Goal: Use online tool/utility: Utilize a website feature to perform a specific function

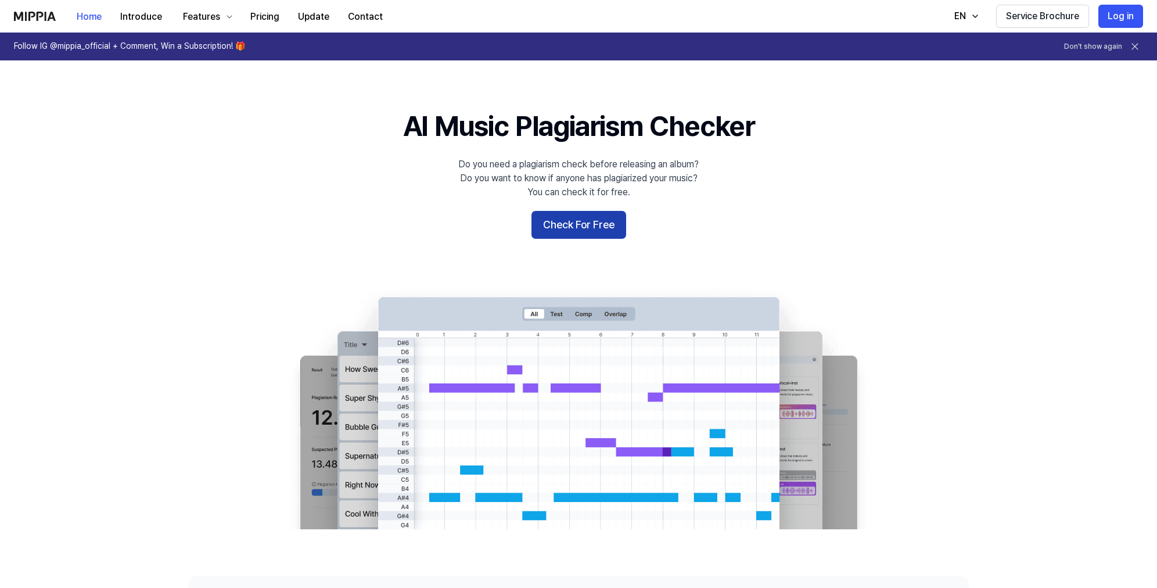
click at [594, 222] on button "Check For Free" at bounding box center [578, 225] width 95 height 28
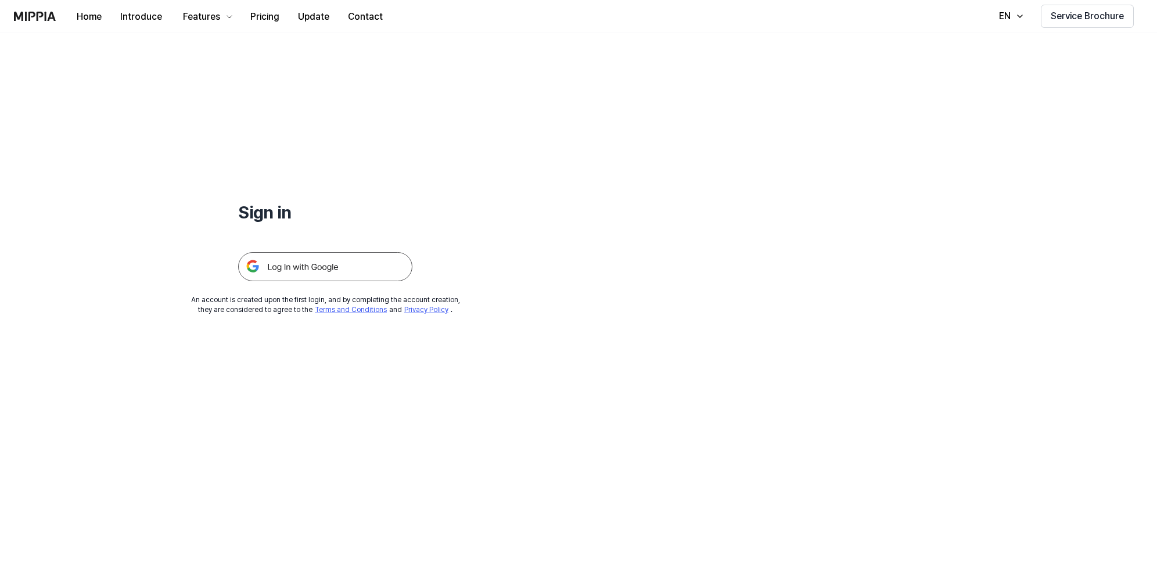
click at [274, 272] on img at bounding box center [325, 266] width 174 height 29
click at [275, 266] on img at bounding box center [325, 266] width 174 height 29
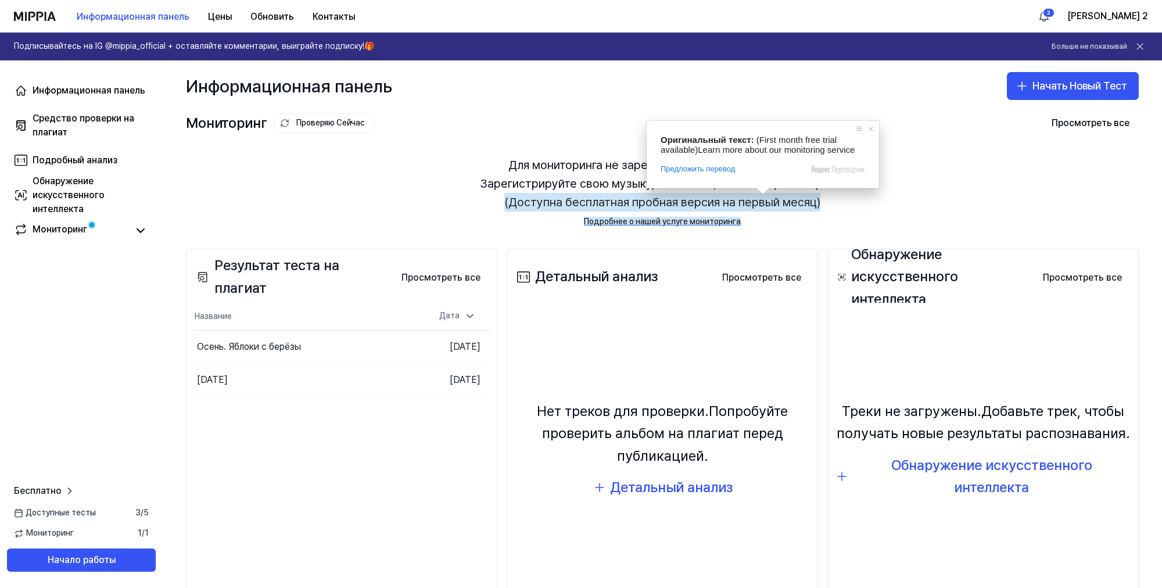
click at [466, 196] on div "Для мониторинга не зарегистрировано ни одной песни. Зарегистрируйте свою музыку…" at bounding box center [662, 192] width 953 height 100
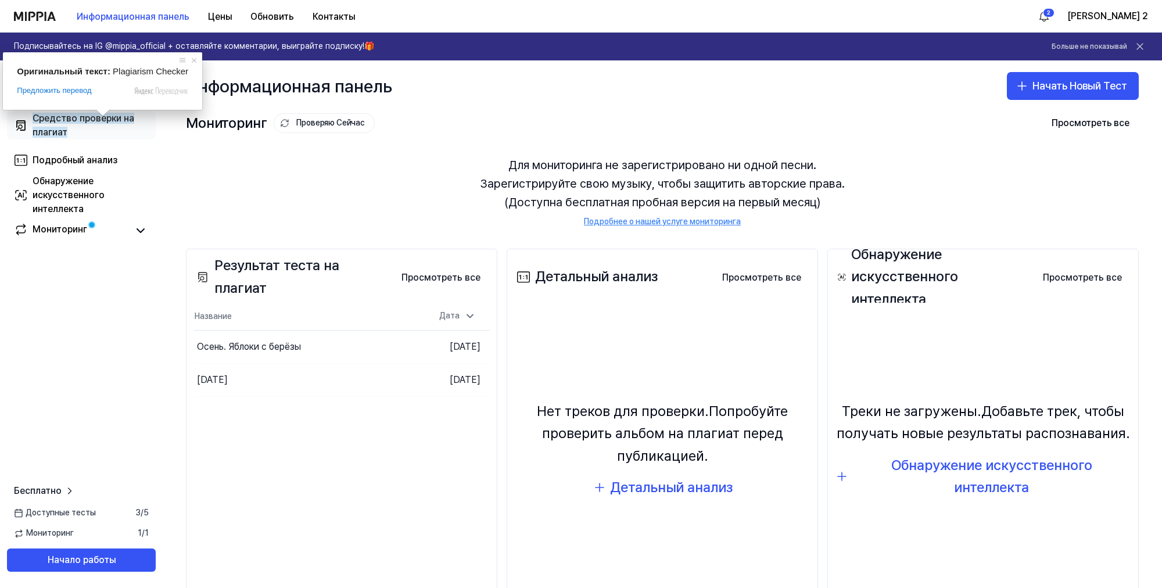
click at [100, 121] on ya-tr-span "Средство проверки на плагиат" at bounding box center [84, 125] width 102 height 25
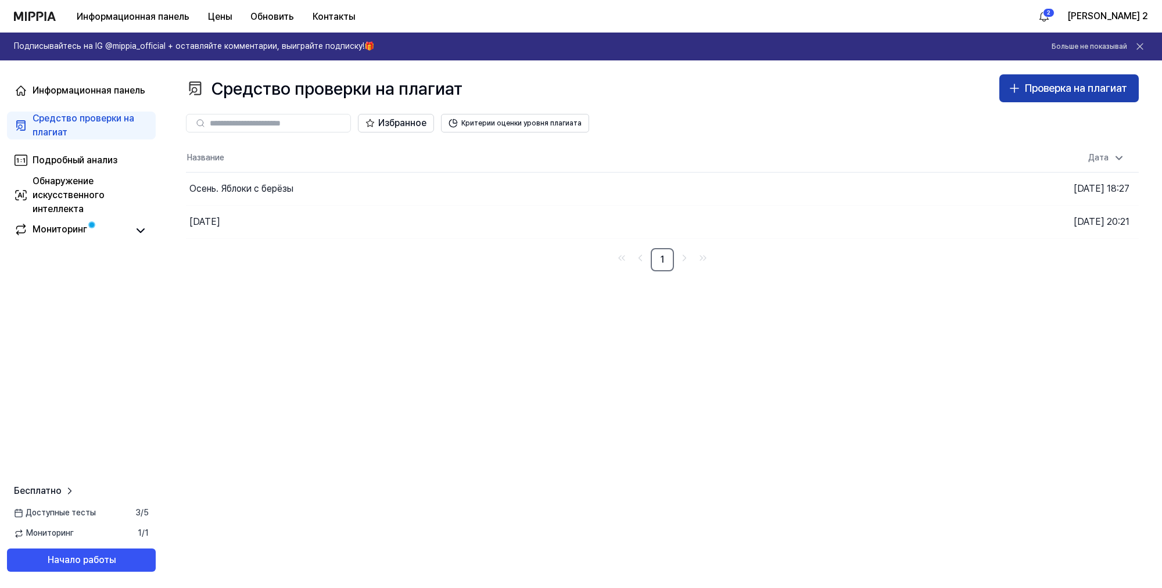
click at [1048, 86] on ya-tr-span "Проверка на плагиат" at bounding box center [1076, 88] width 102 height 12
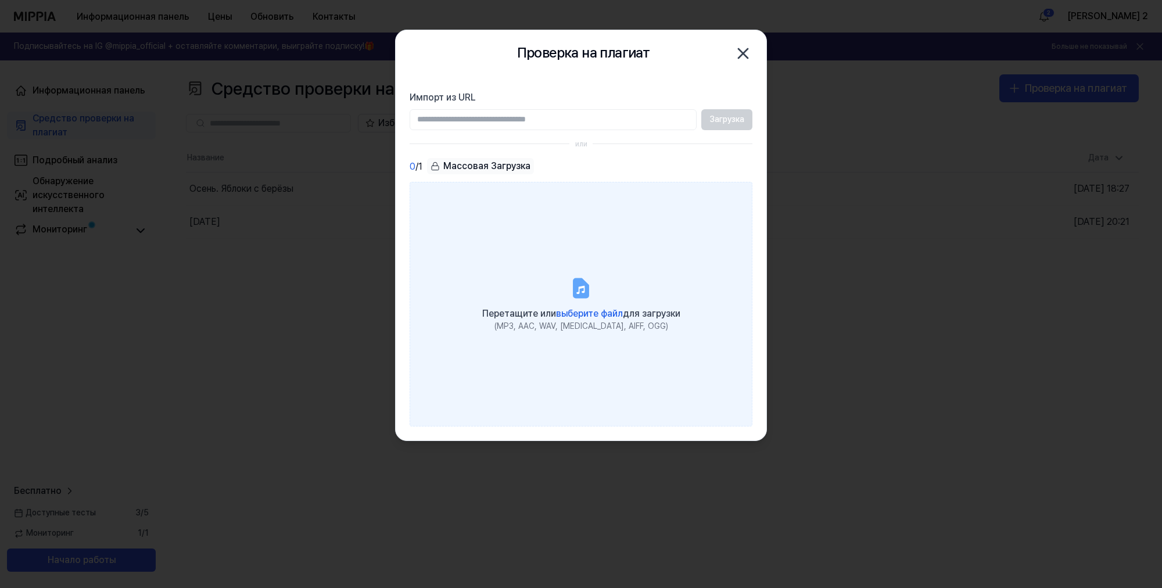
click at [581, 293] on icon at bounding box center [581, 288] width 14 height 18
click at [0, 0] on input "Перетащите или выберите файл для загрузки (MP3, AAC, WAV, FLAC, AIFF, OGG)" at bounding box center [0, 0] width 0 height 0
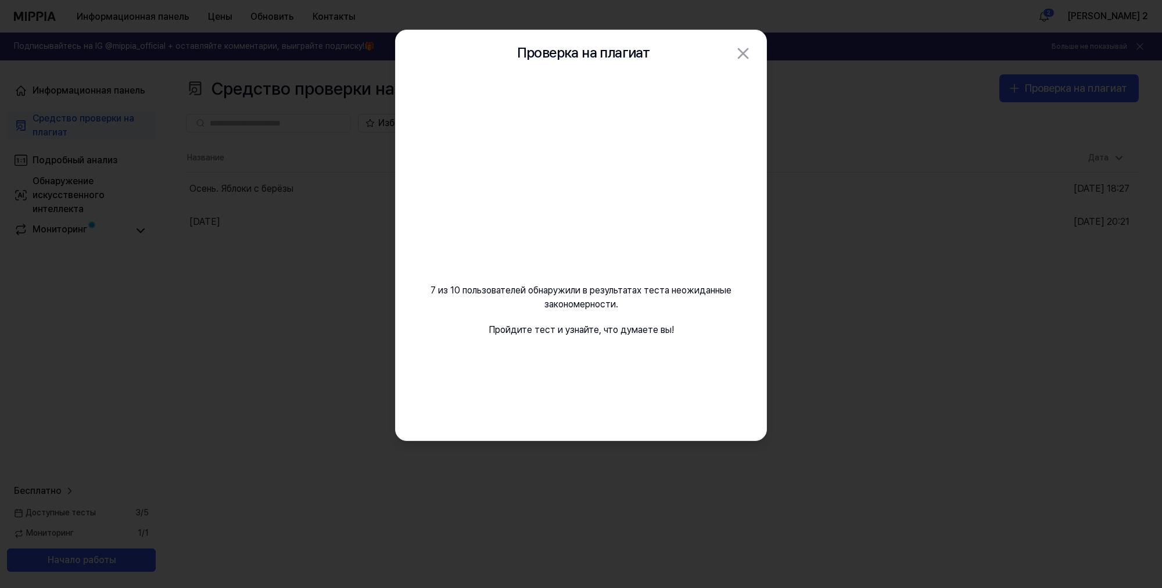
click at [623, 211] on video at bounding box center [580, 188] width 167 height 167
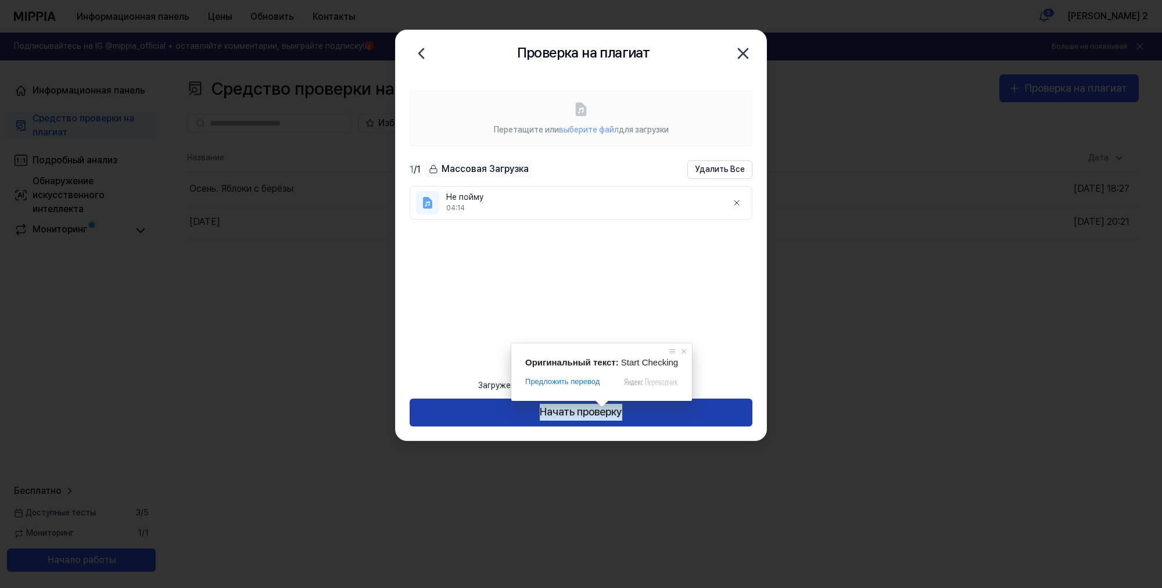
click at [618, 416] on ya-tr-span "Начать проверку" at bounding box center [581, 412] width 82 height 17
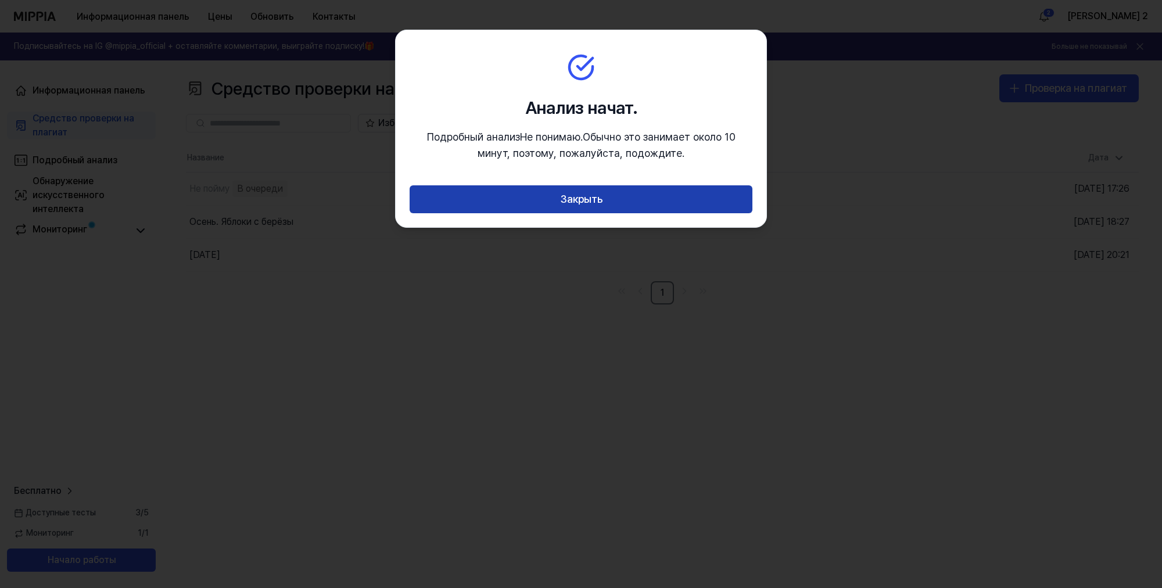
click at [590, 203] on ya-tr-span "Закрыть" at bounding box center [581, 199] width 42 height 17
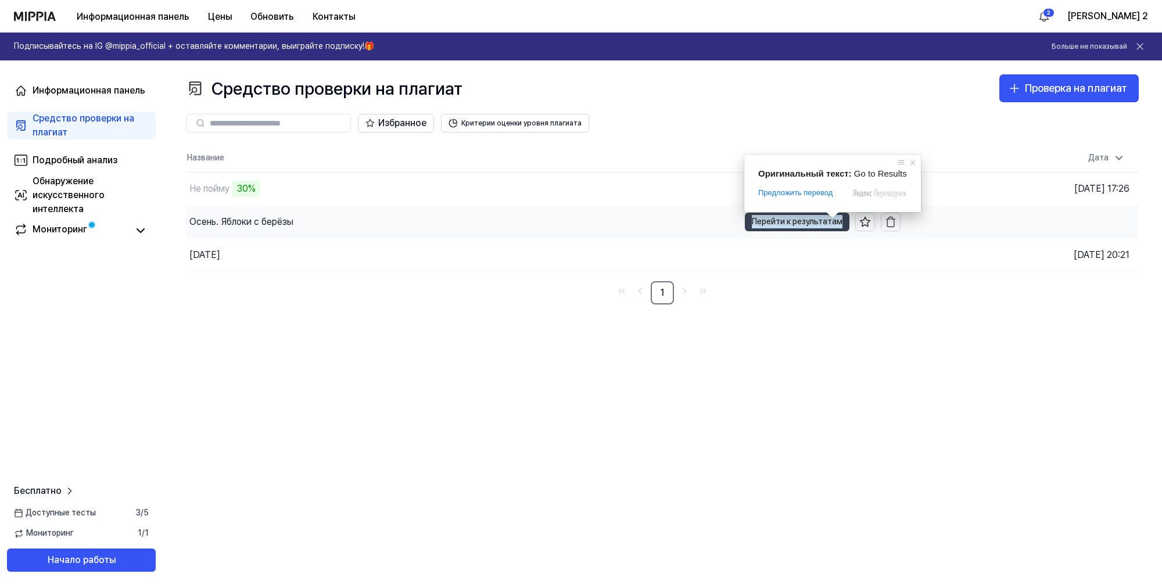
click at [829, 224] on ya-tr-span "Перейти к результатам" at bounding box center [797, 221] width 91 height 13
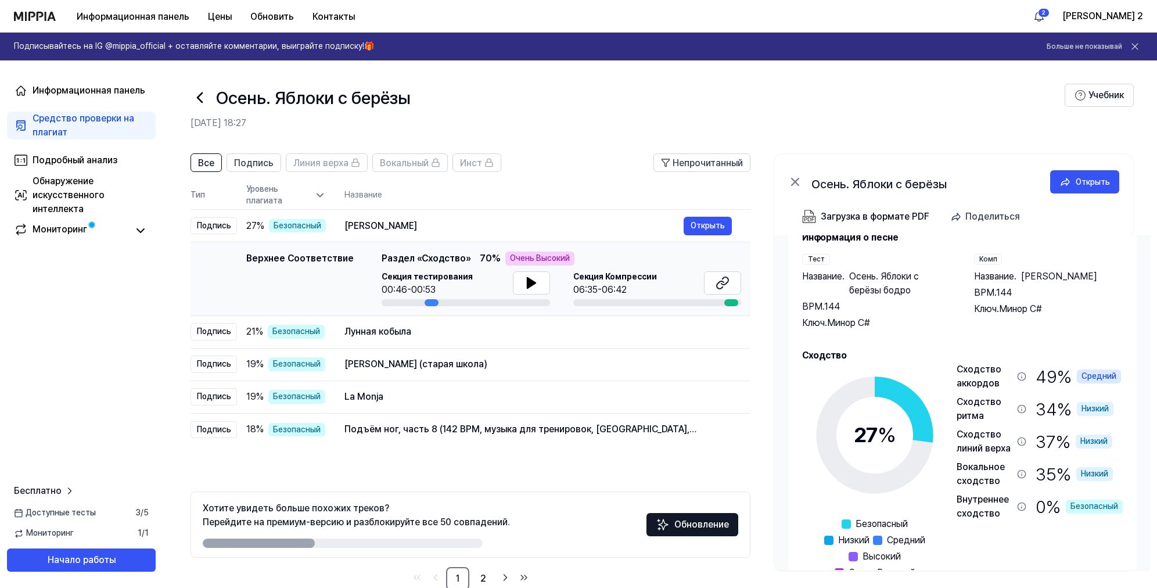
scroll to position [58, 0]
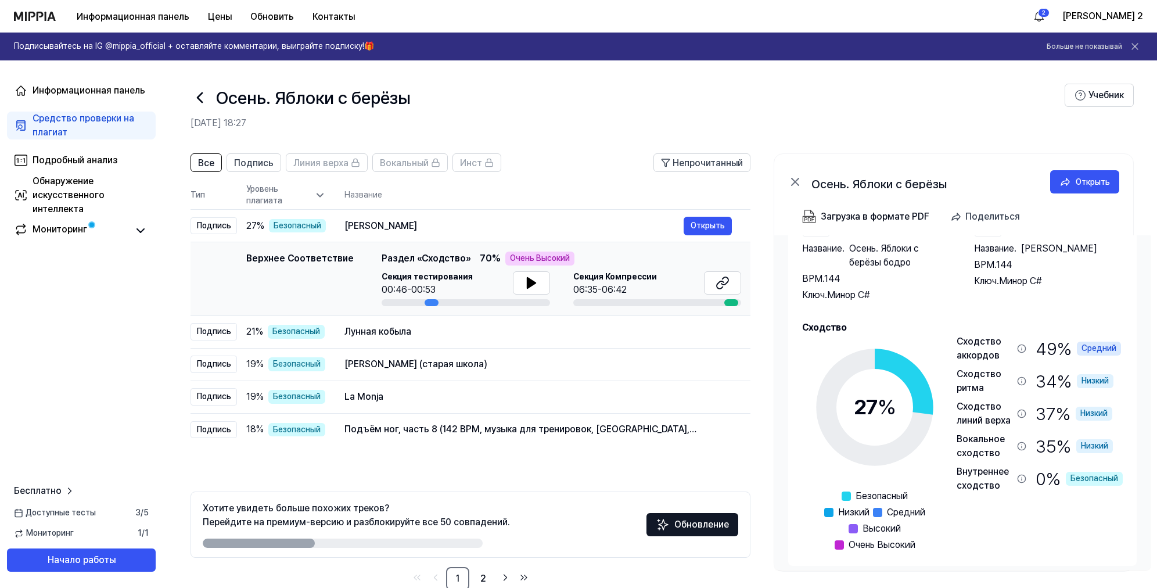
click at [199, 98] on icon at bounding box center [199, 97] width 5 height 9
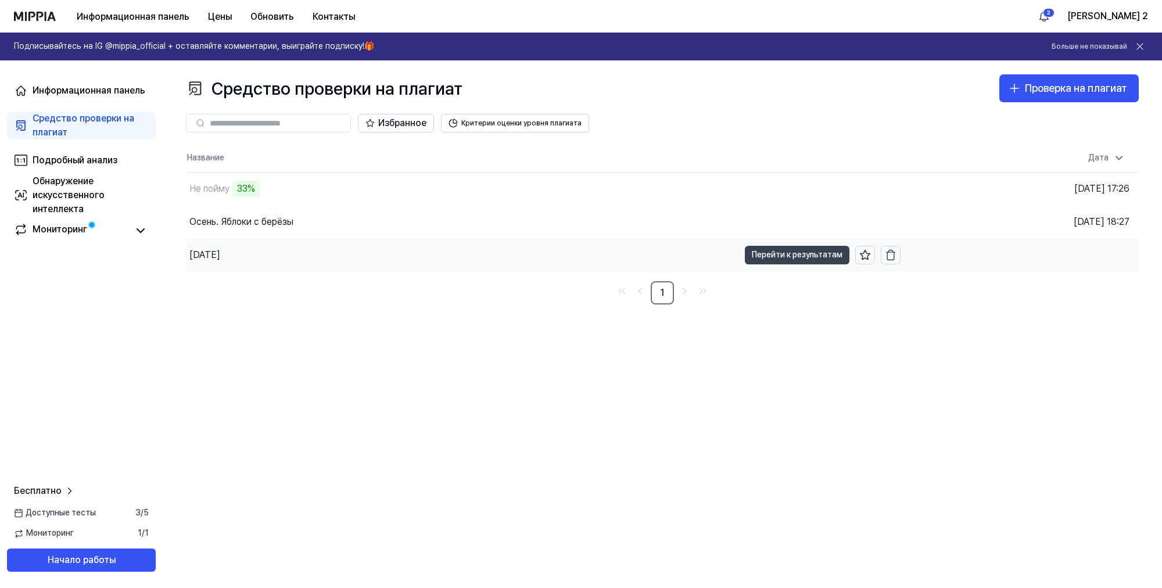
click at [824, 256] on button "Перейти к результатам" at bounding box center [797, 255] width 105 height 19
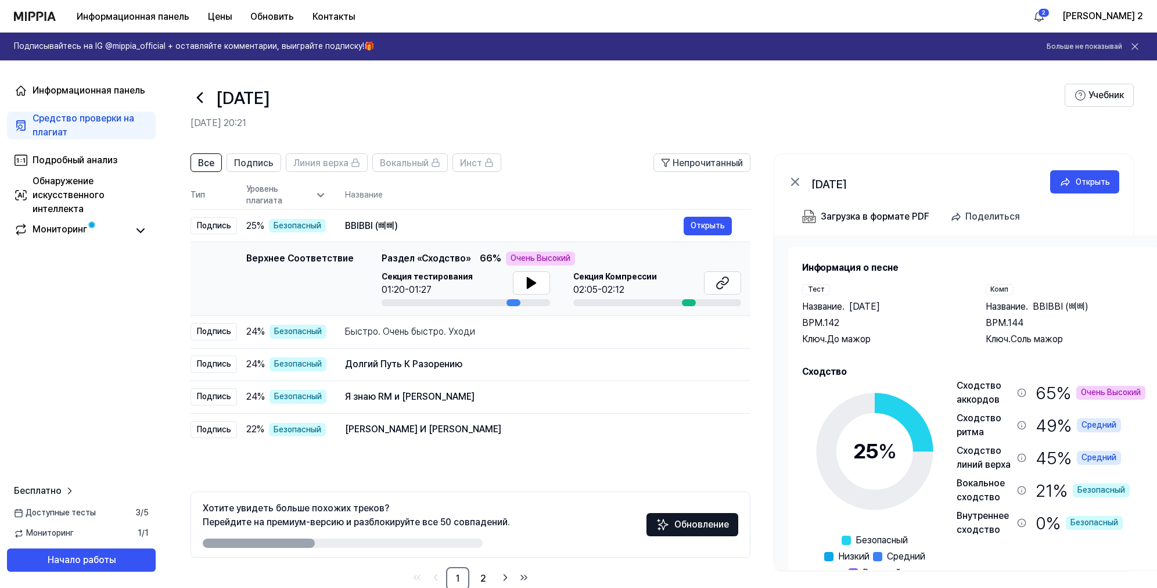
click at [200, 94] on icon at bounding box center [200, 97] width 19 height 19
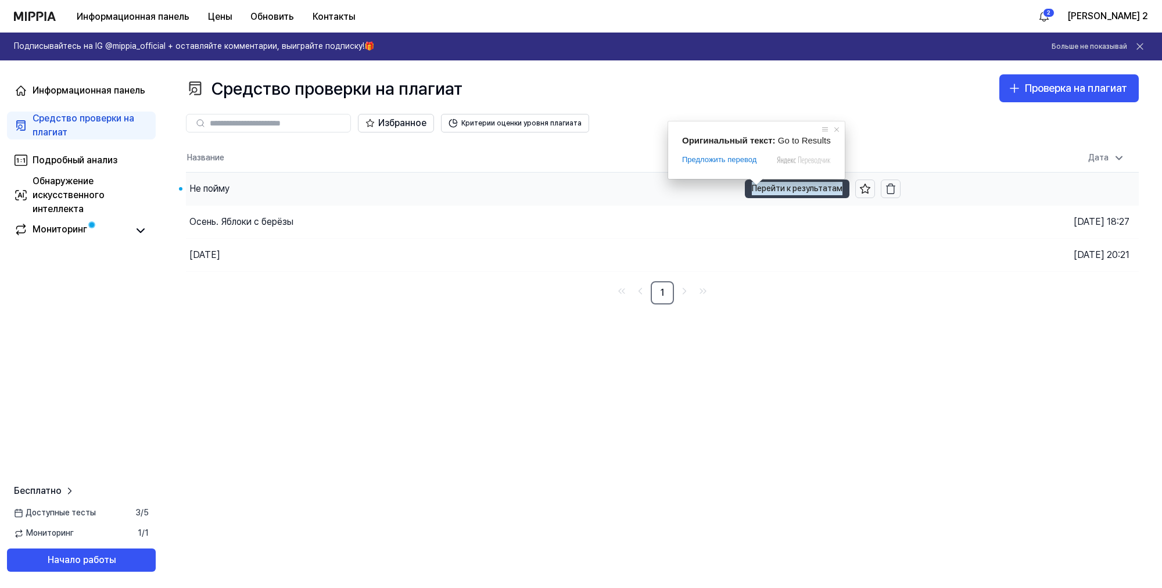
click at [778, 188] on ya-tr-span "Перейти к результатам" at bounding box center [797, 188] width 91 height 13
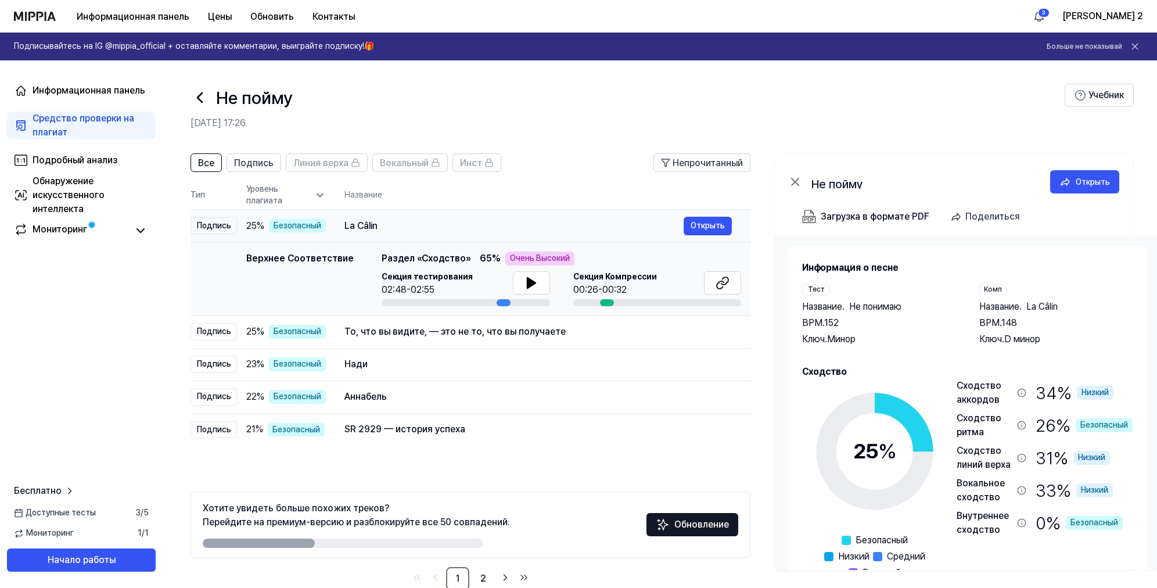
drag, startPoint x: 336, startPoint y: 227, endPoint x: 380, endPoint y: 227, distance: 43.6
click at [380, 227] on td "La Câlin Открыть" at bounding box center [538, 226] width 425 height 33
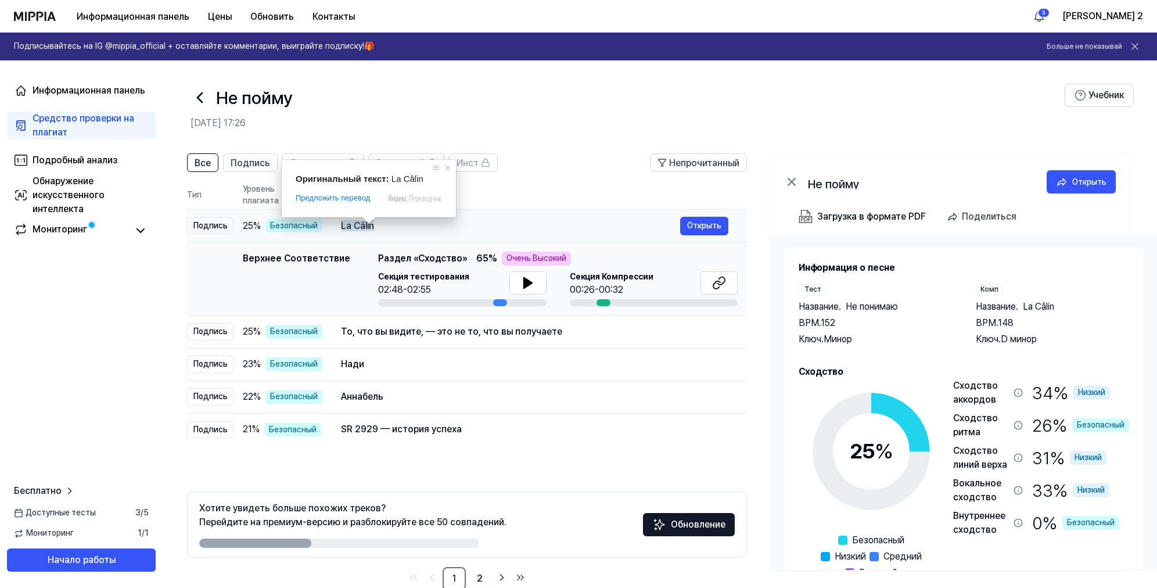
drag, startPoint x: 380, startPoint y: 225, endPoint x: 361, endPoint y: 227, distance: 19.8
click at [361, 227] on div "La Câlin" at bounding box center [510, 226] width 339 height 14
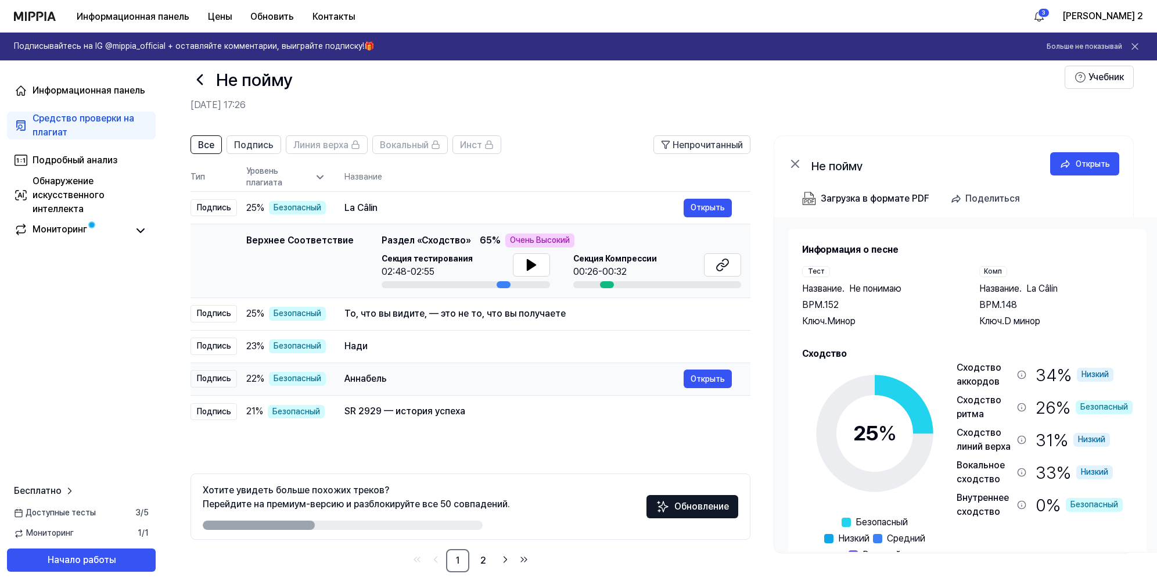
scroll to position [26, 0]
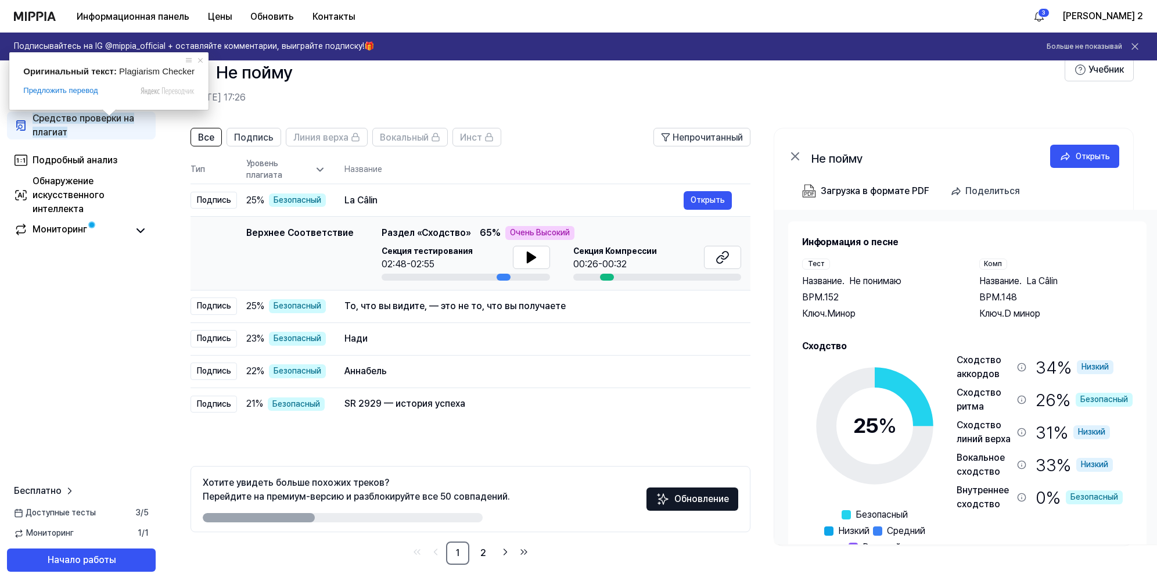
click at [102, 116] on span at bounding box center [109, 112] width 15 height 7
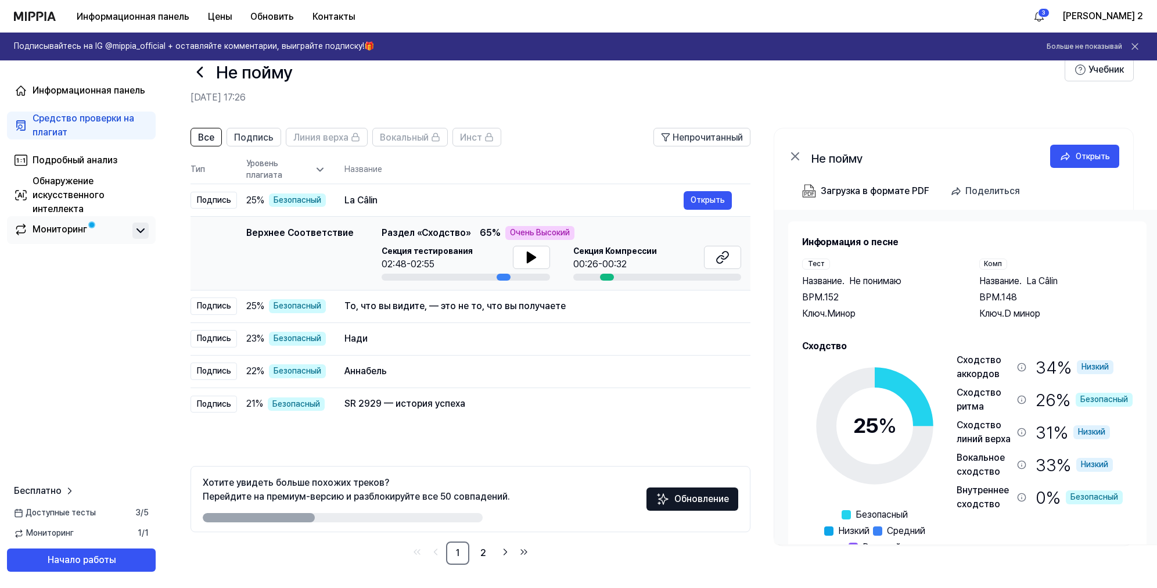
click at [143, 230] on icon at bounding box center [141, 231] width 14 height 14
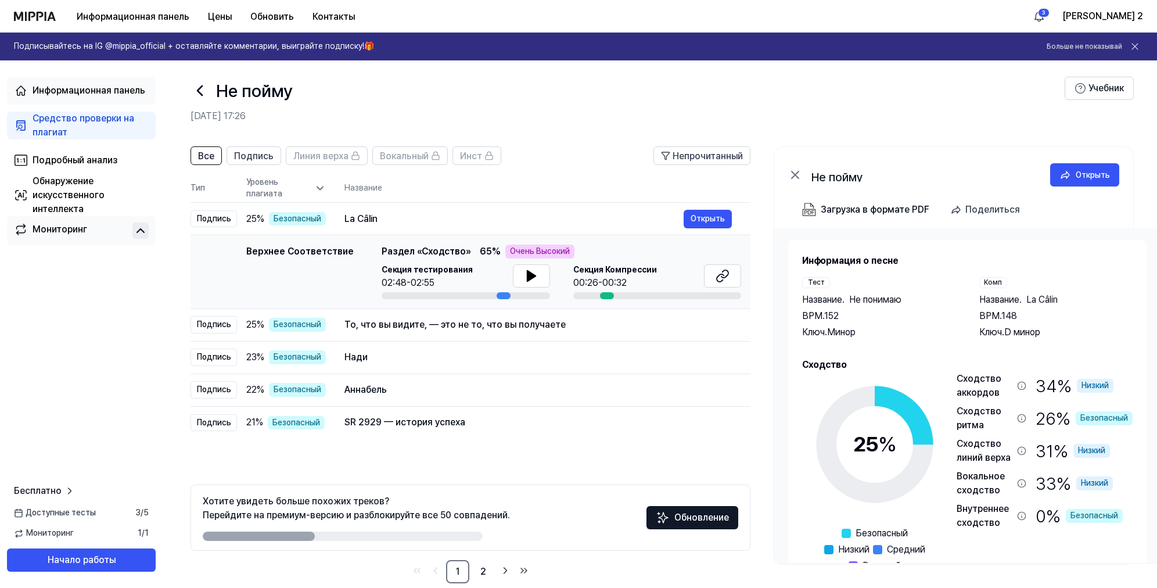
scroll to position [0, 0]
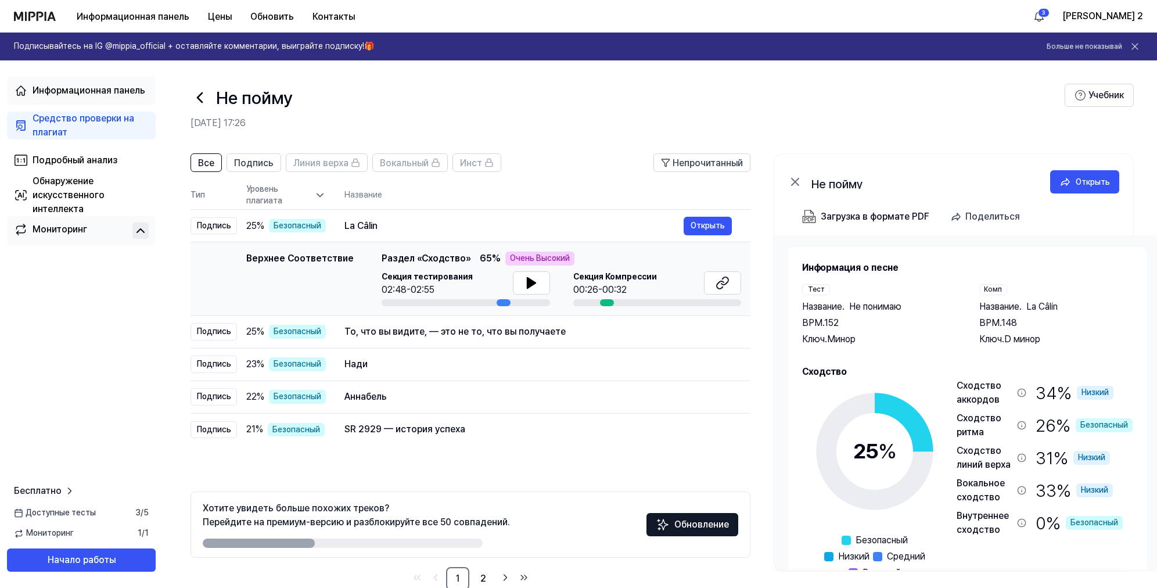
click at [59, 92] on ya-tr-span "Информационная панель" at bounding box center [89, 90] width 113 height 11
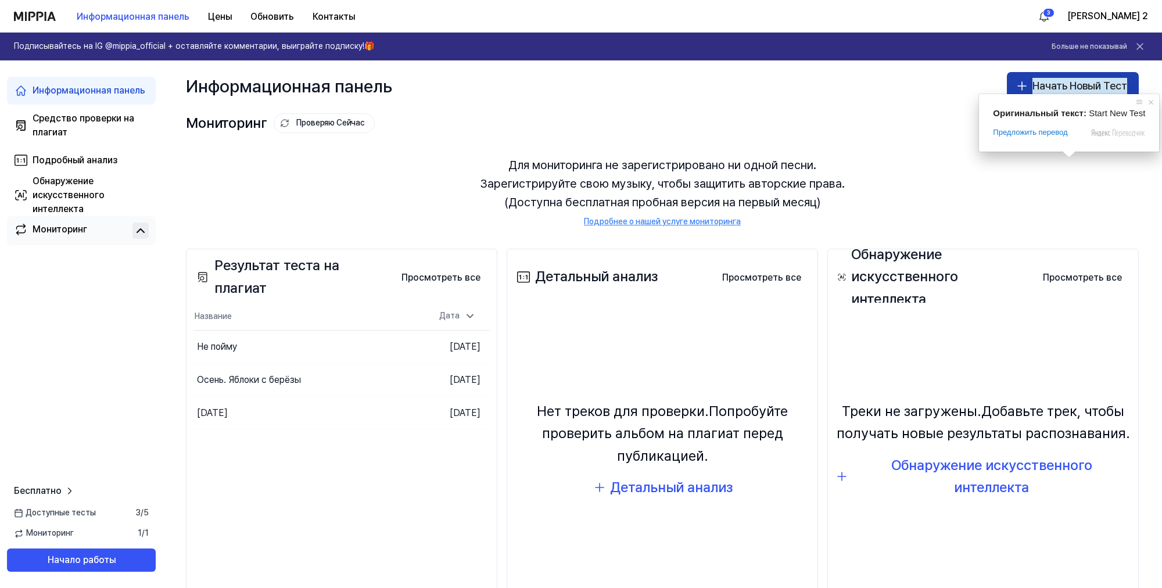
click at [1097, 84] on ya-tr-span "Начать Новый Тест" at bounding box center [1079, 86] width 95 height 17
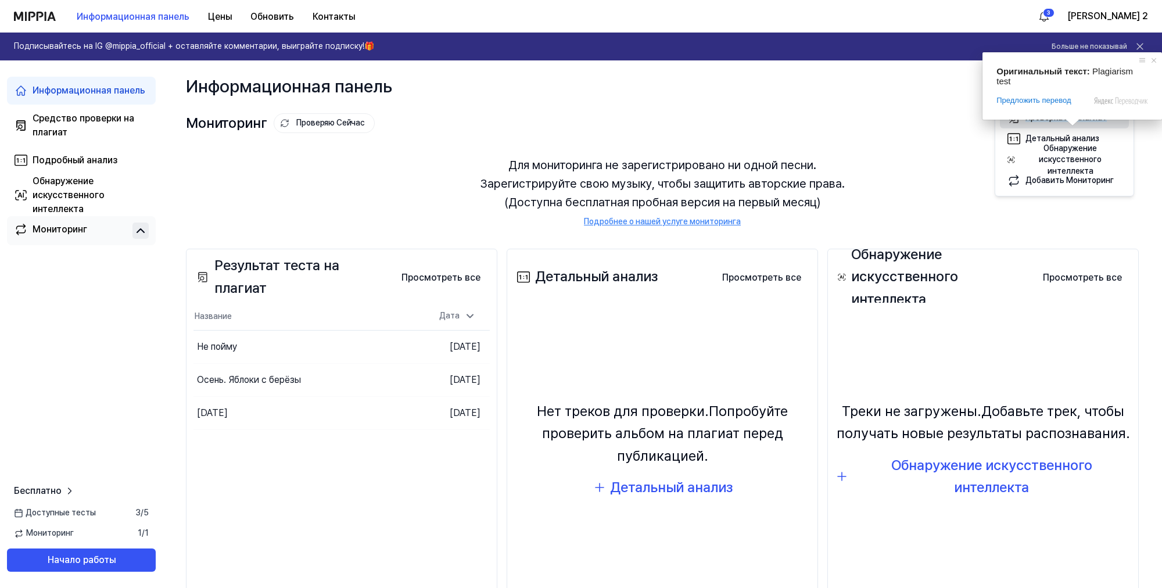
click at [1080, 116] on ya-tr-span "Проверка на плагиат" at bounding box center [1065, 117] width 81 height 9
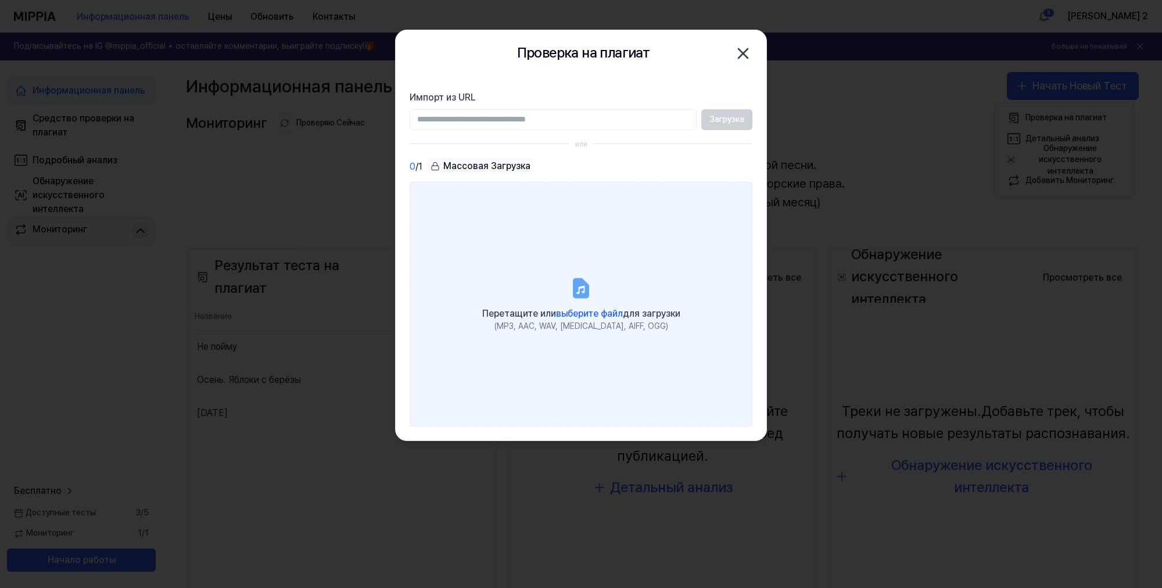
click at [583, 294] on icon at bounding box center [581, 288] width 14 height 18
click at [0, 0] on input "Перетащите или выберите файл для загрузки (MP3, AAC, WAV, FLAC, AIFF, OGG)" at bounding box center [0, 0] width 0 height 0
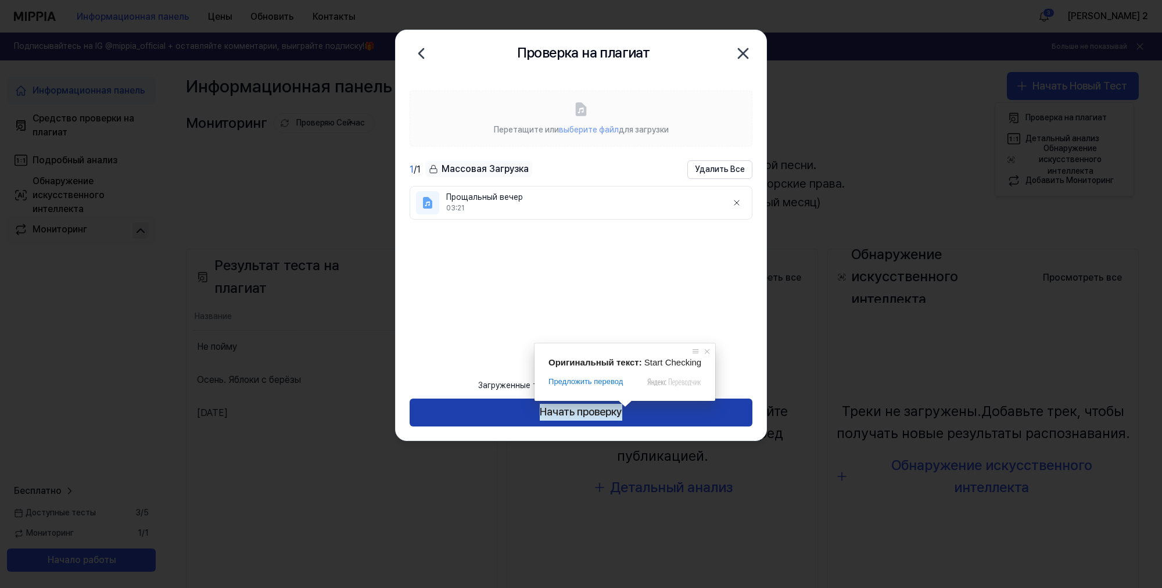
click at [622, 411] on ya-tr-span "Начать проверку" at bounding box center [581, 412] width 82 height 17
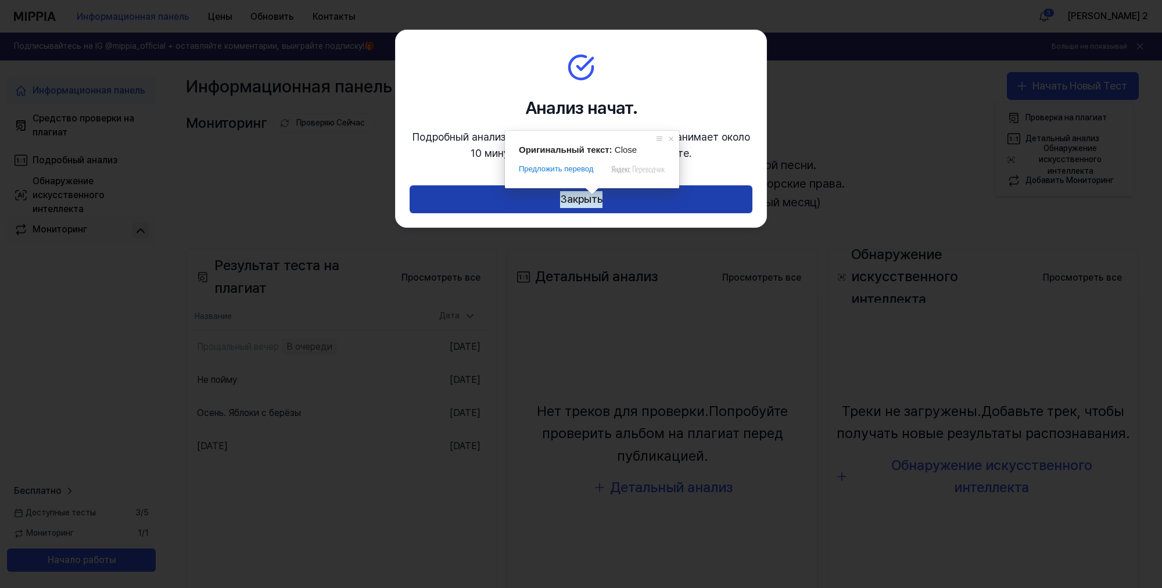
click at [594, 200] on ya-tr-span "Закрыть" at bounding box center [581, 199] width 42 height 17
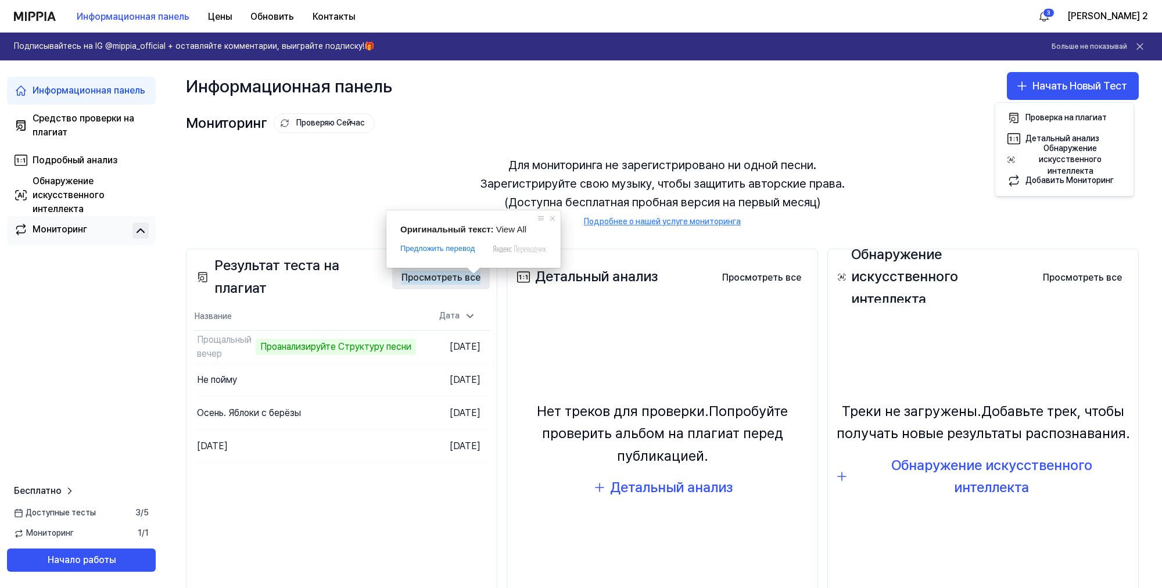
click at [450, 281] on ya-tr-span "Просмотреть все" at bounding box center [440, 278] width 79 height 14
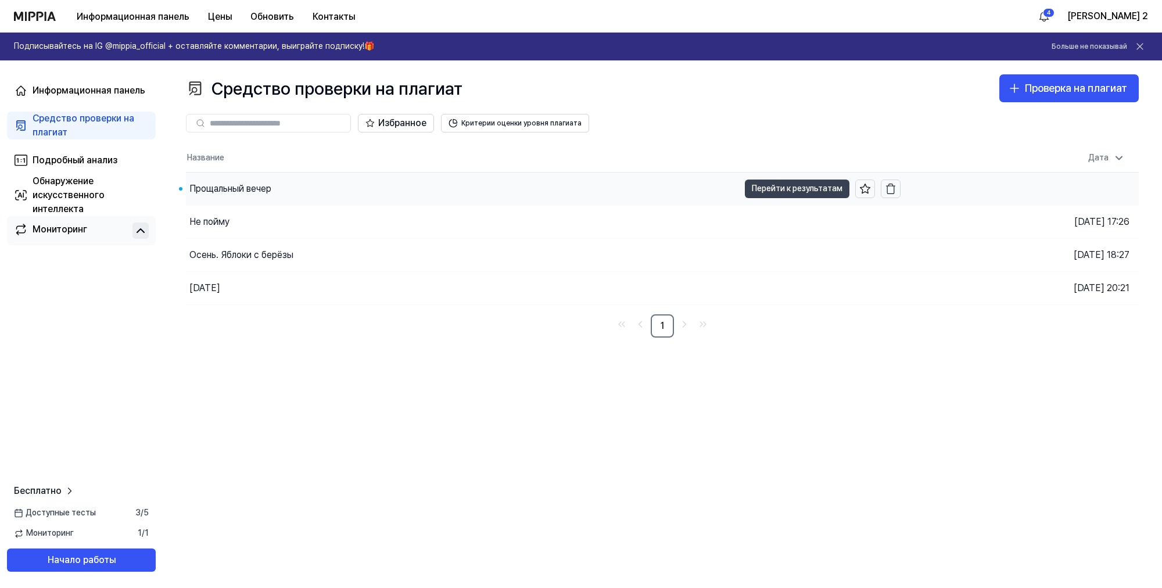
click at [803, 184] on ya-tr-span "Перейти к результатам" at bounding box center [797, 188] width 91 height 13
